Goal: Register for event/course

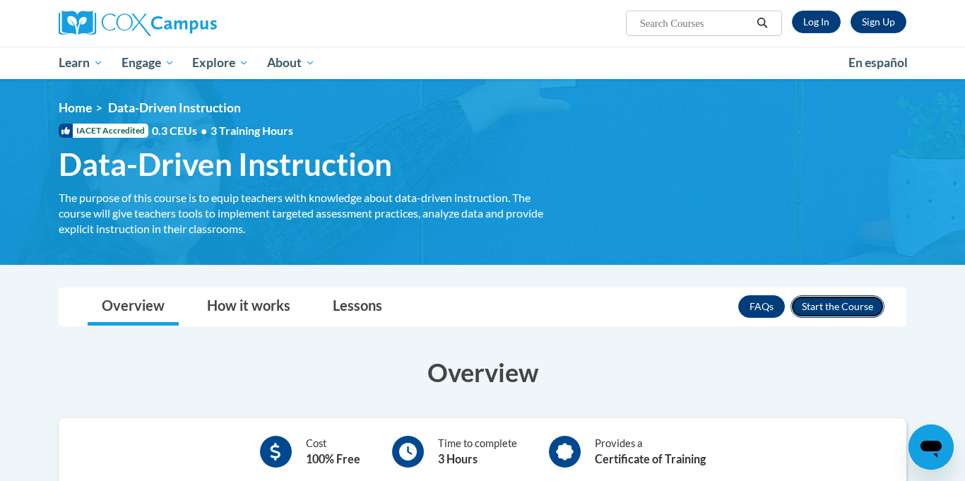
click at [837, 310] on button "Enroll" at bounding box center [837, 306] width 94 height 23
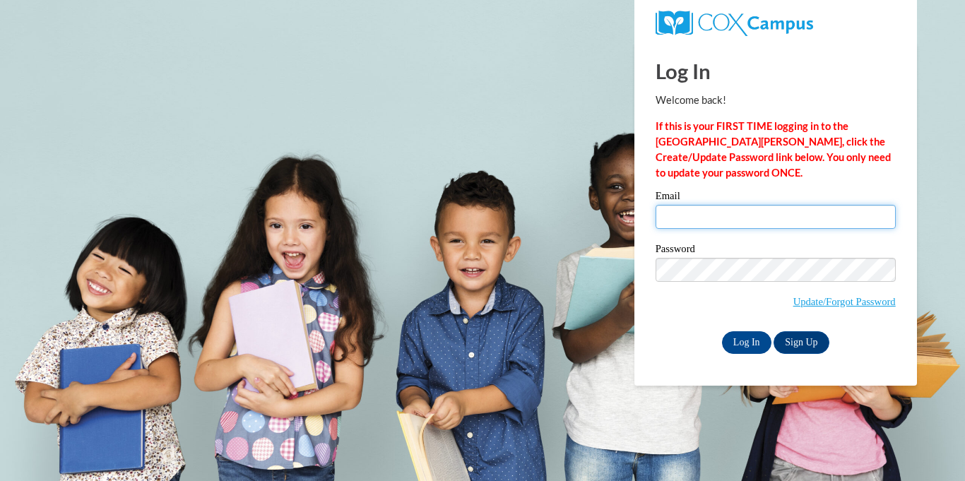
click at [812, 209] on input "Email" at bounding box center [775, 217] width 240 height 24
type input "novillafamily05@gmail.com"
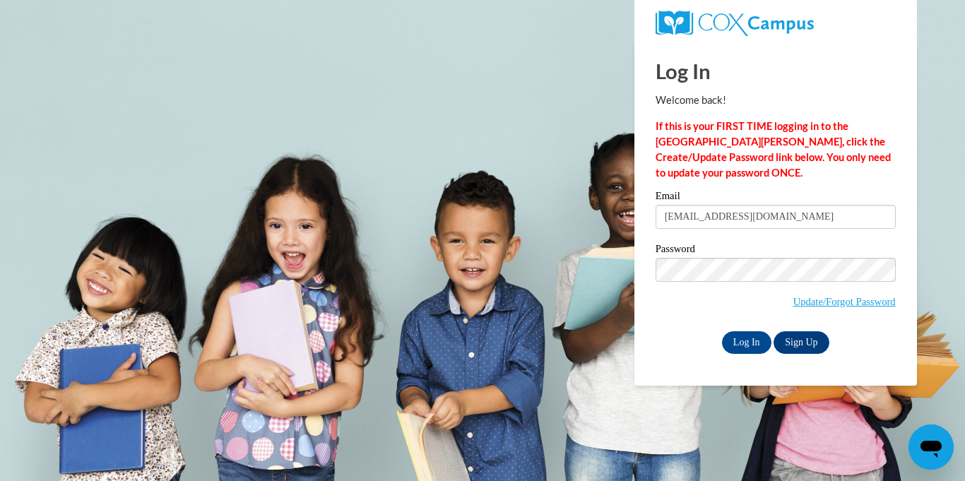
click at [806, 250] on label "Password" at bounding box center [775, 251] width 240 height 14
click at [806, 350] on link "Sign Up" at bounding box center [800, 342] width 55 height 23
